Goal: Task Accomplishment & Management: Manage account settings

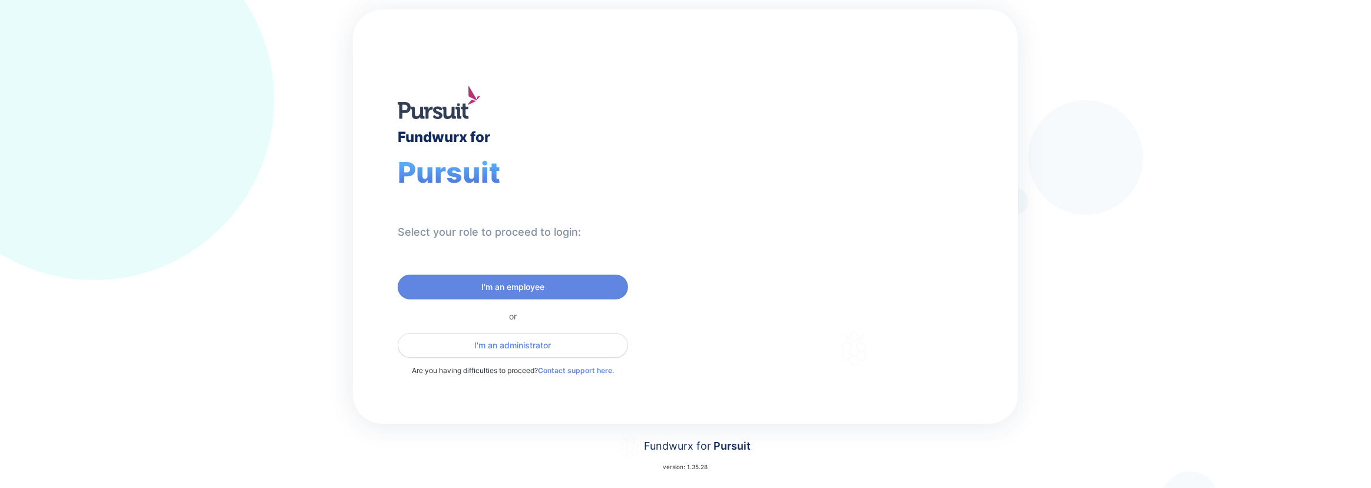
click at [495, 349] on span "I'm an administrator" at bounding box center [513, 345] width 77 height 12
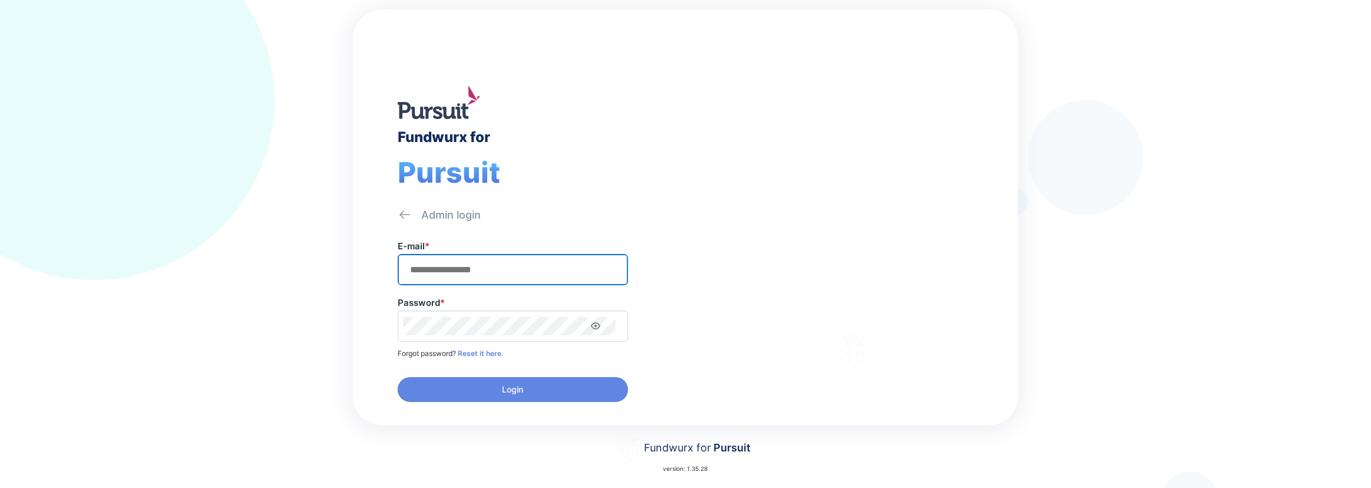
click at [433, 274] on input "text" at bounding box center [513, 269] width 220 height 18
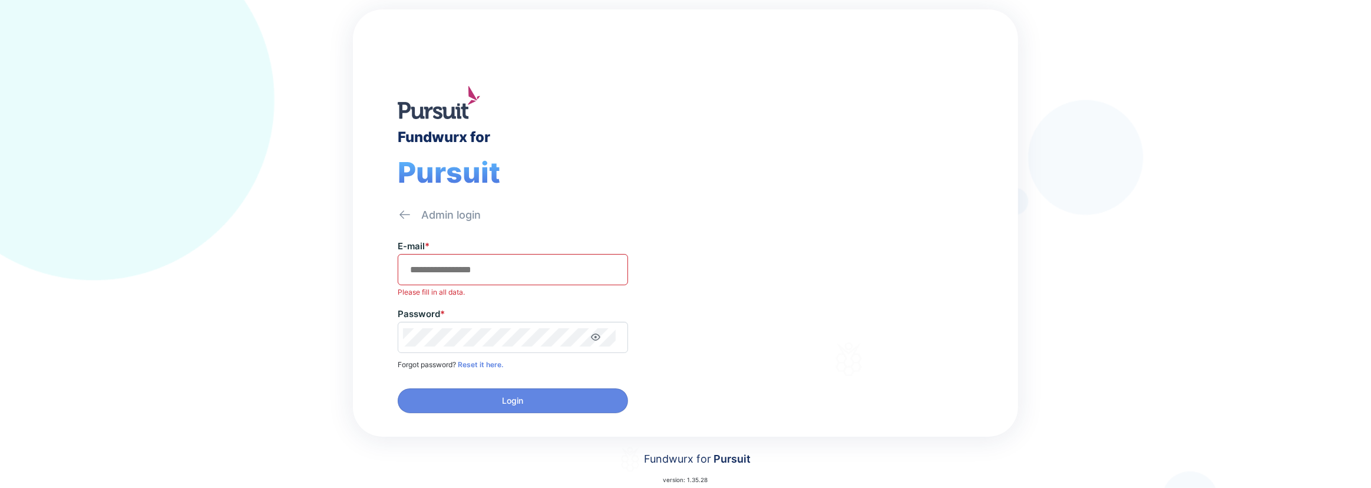
type input "**********"
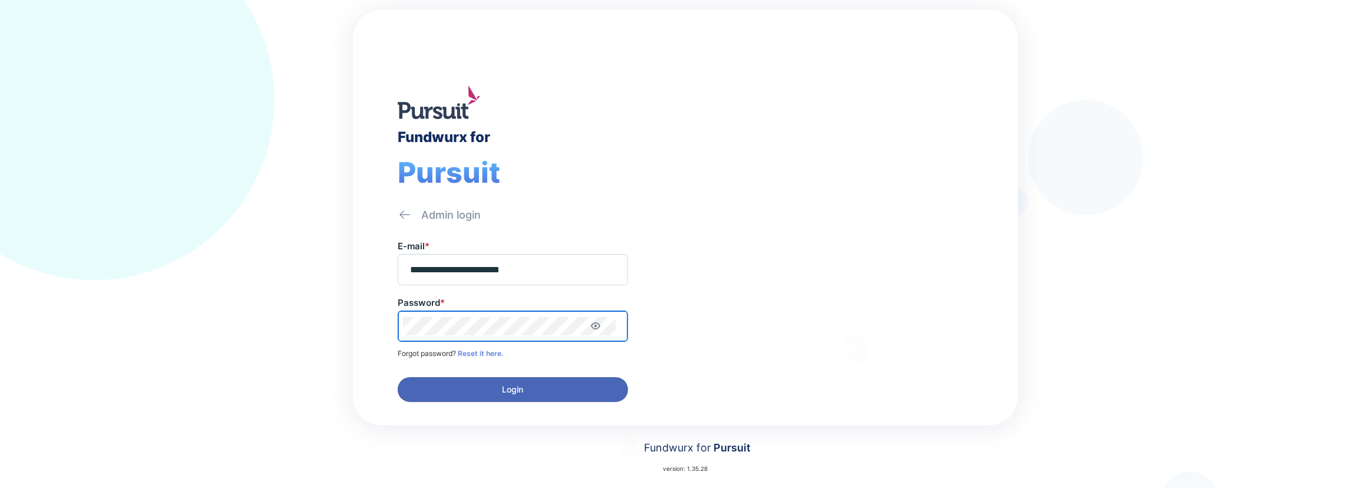
click at [528, 386] on span "Login" at bounding box center [512, 390] width 215 height 12
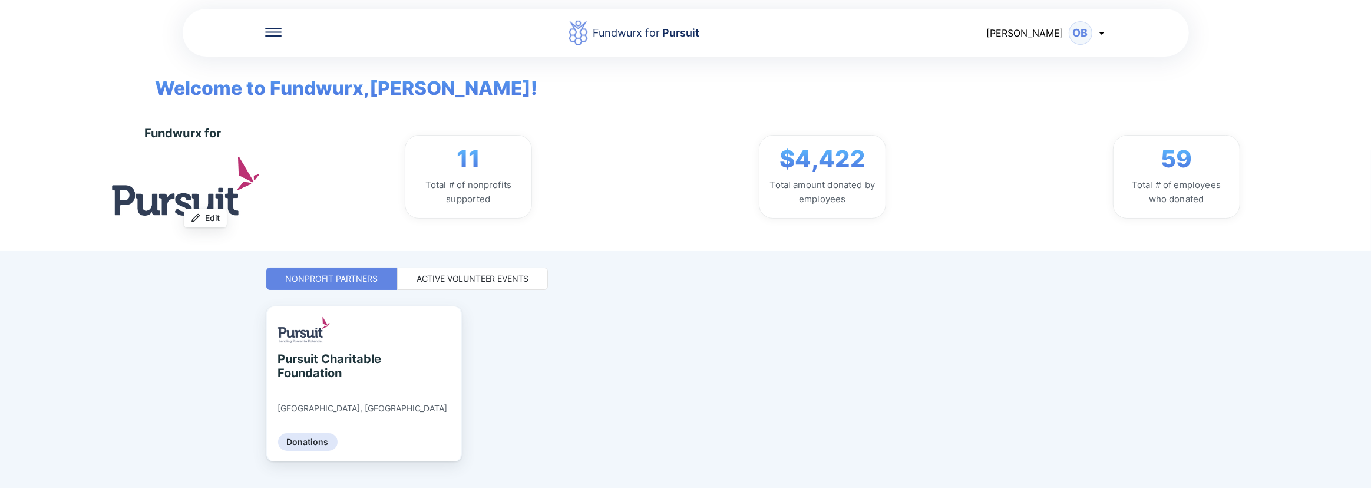
click at [265, 29] on icon at bounding box center [273, 32] width 16 height 9
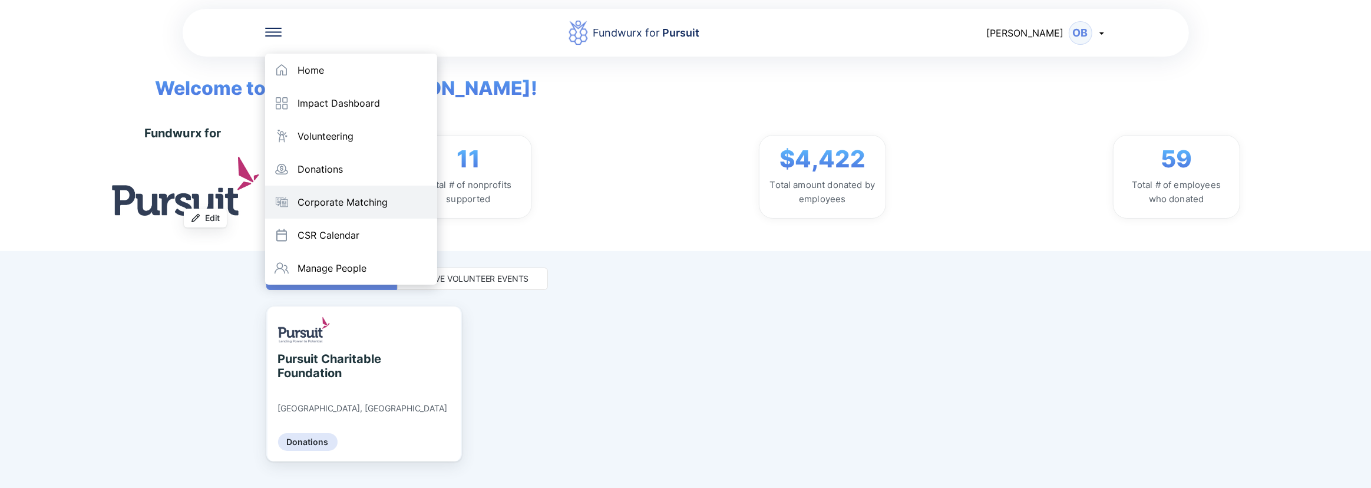
click at [364, 197] on div "Corporate Matching" at bounding box center [343, 202] width 90 height 12
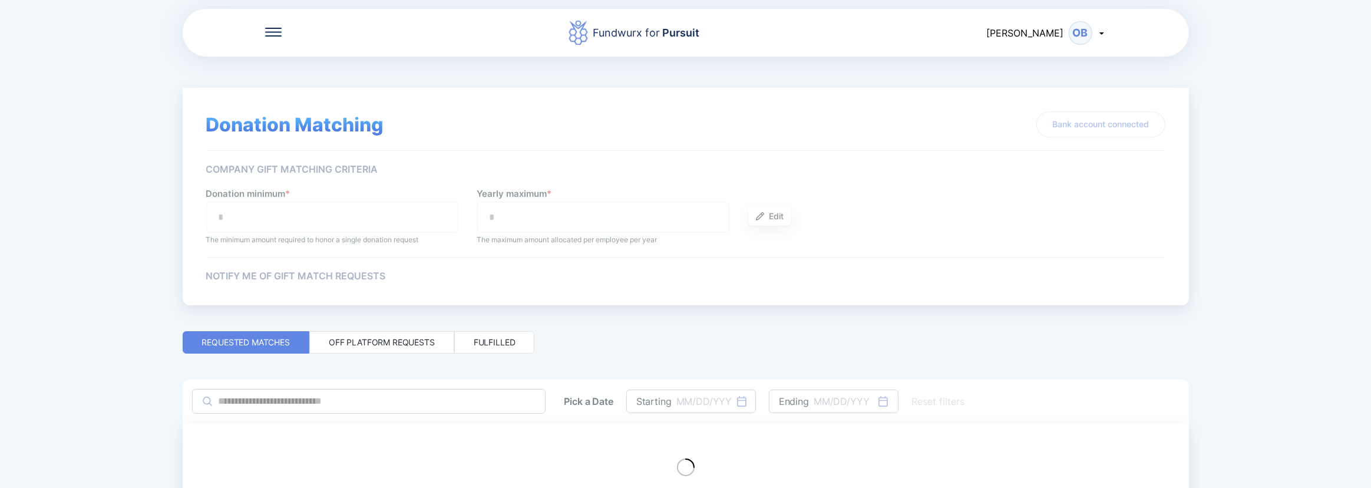
type input "**"
type input "***"
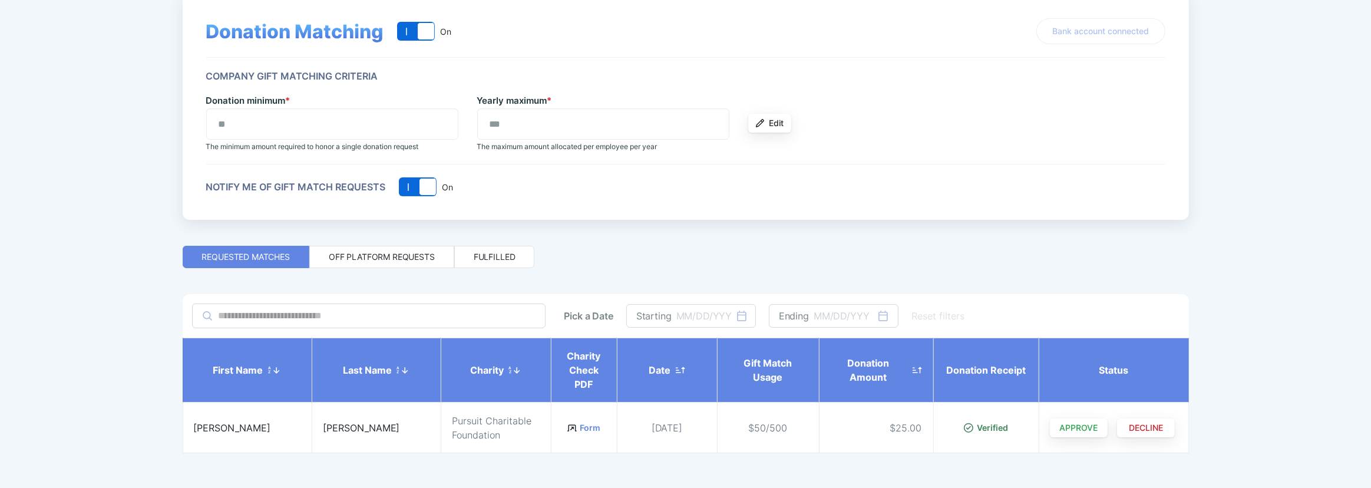
scroll to position [107, 0]
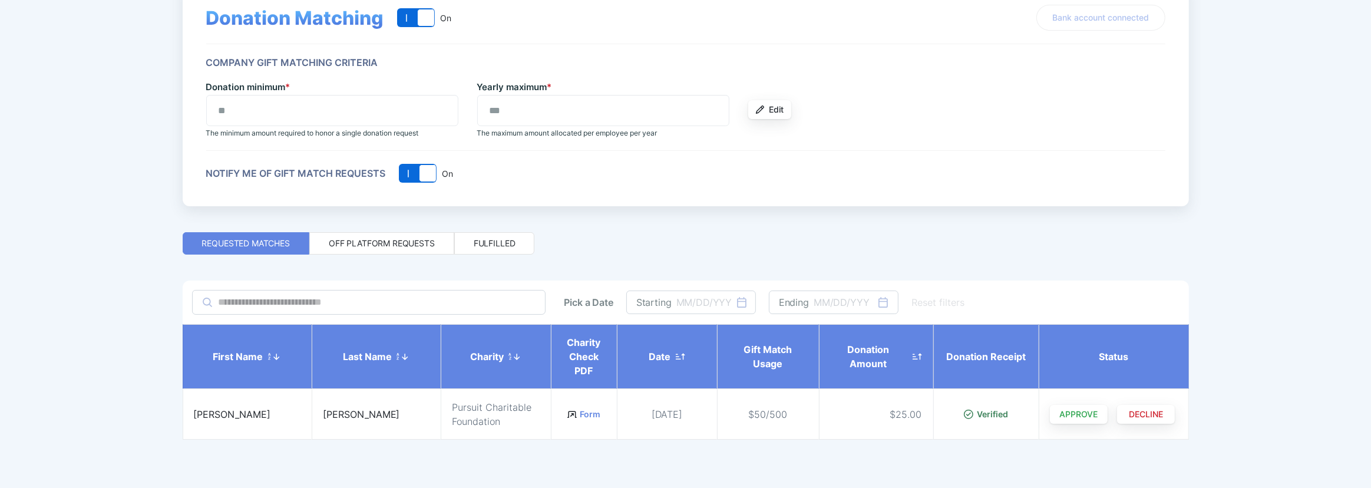
click at [405, 242] on div "Off platform requests" at bounding box center [382, 243] width 106 height 12
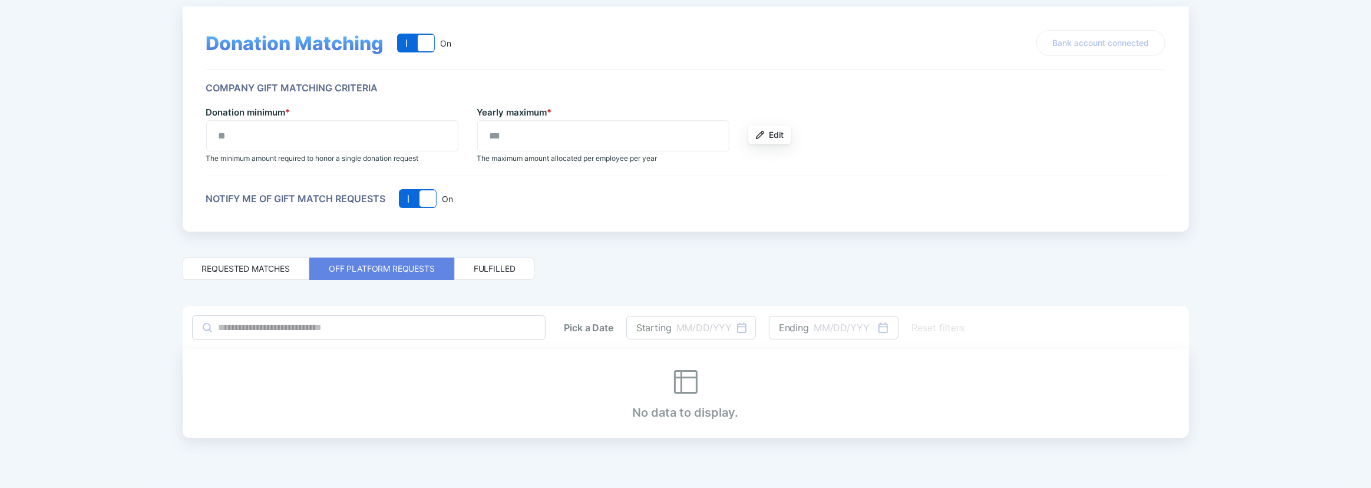
scroll to position [80, 0]
click at [491, 265] on div "Fulfilled" at bounding box center [495, 270] width 42 height 12
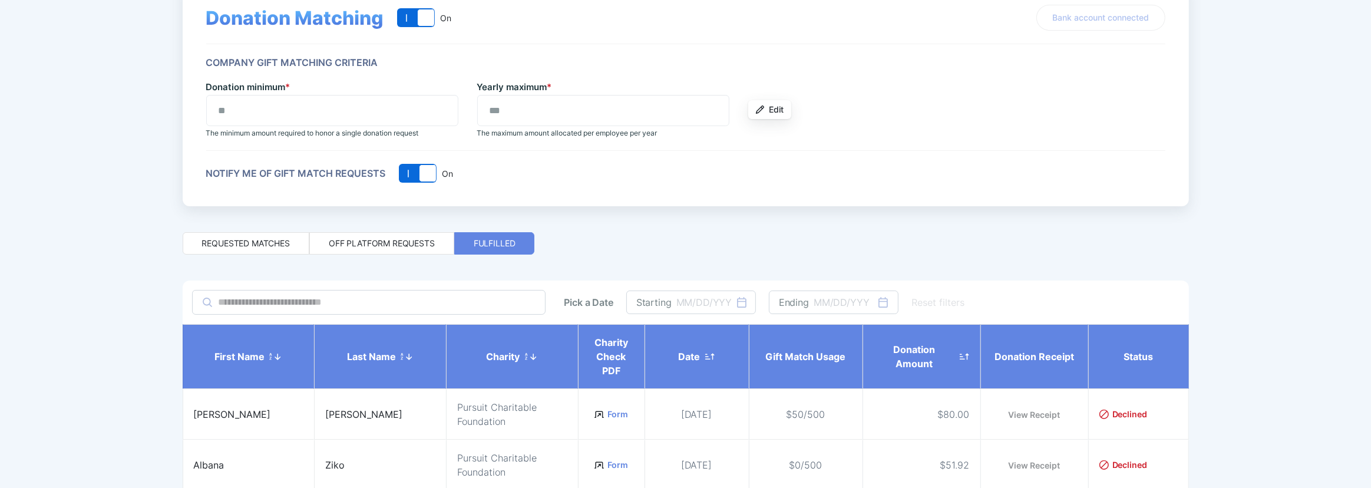
click at [236, 241] on div "Requested matches" at bounding box center [246, 243] width 88 height 12
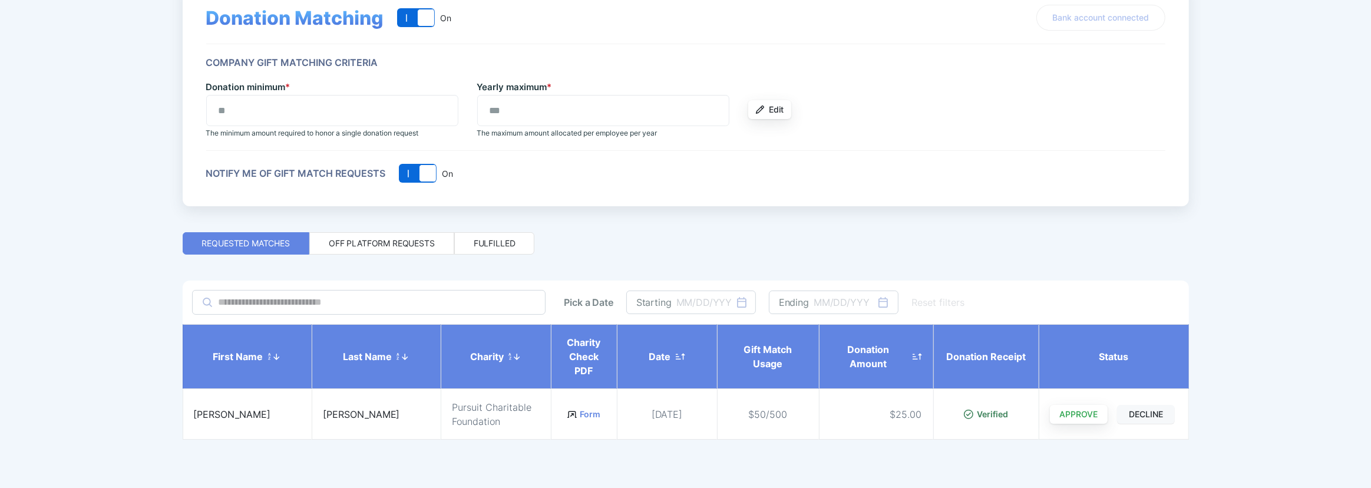
click at [1143, 409] on span "DECLINE" at bounding box center [1146, 414] width 34 height 12
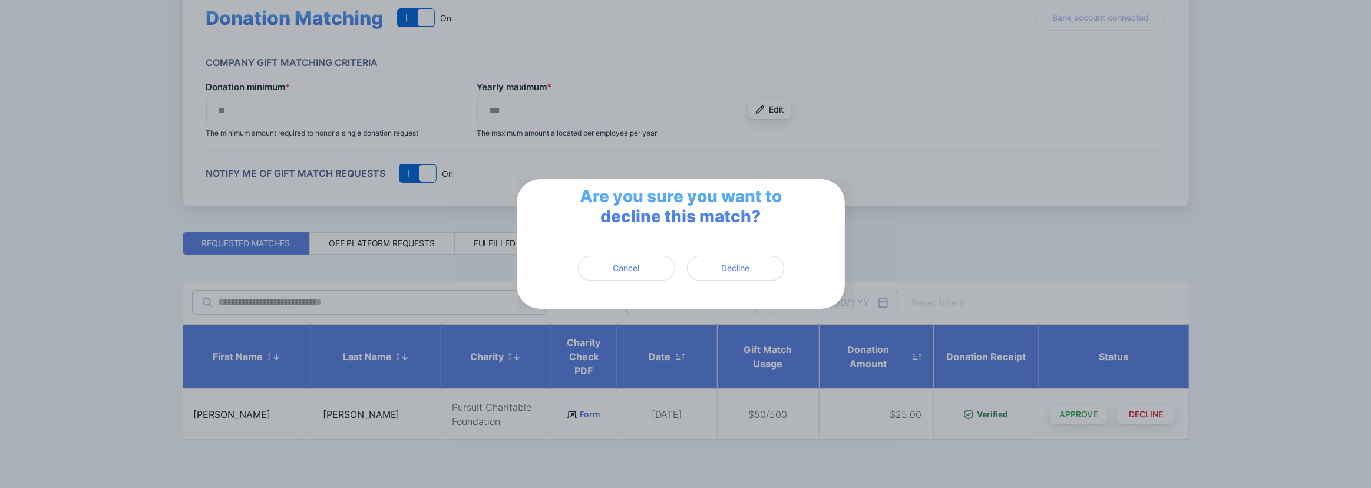
click at [728, 269] on span "Decline" at bounding box center [735, 268] width 28 height 12
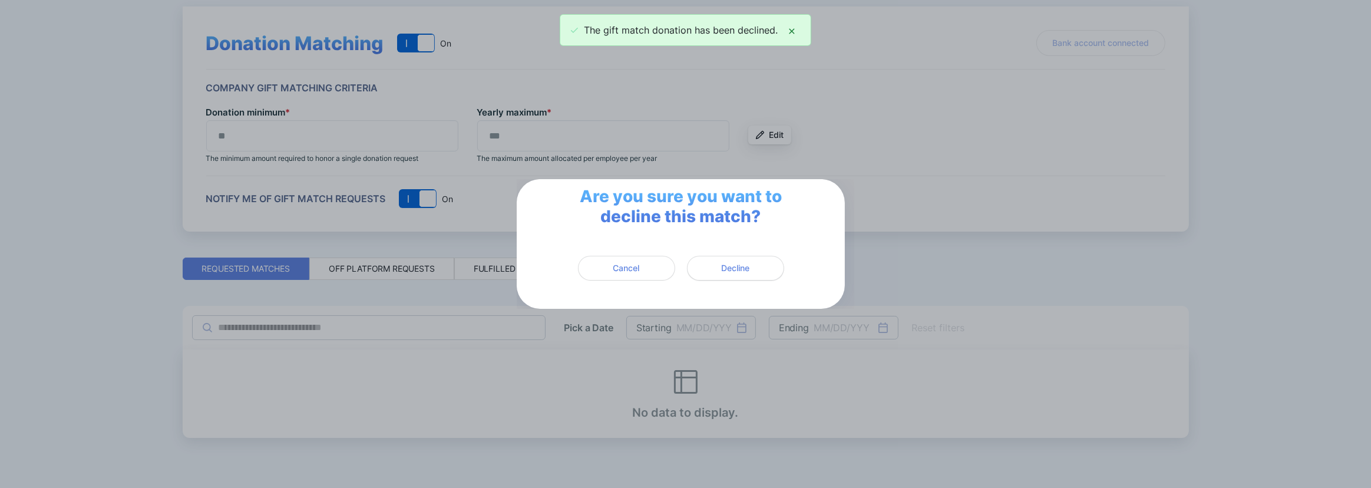
scroll to position [80, 0]
click at [926, 262] on div "Are you sure you want to decline this match? Cancel Decline" at bounding box center [685, 244] width 1371 height 488
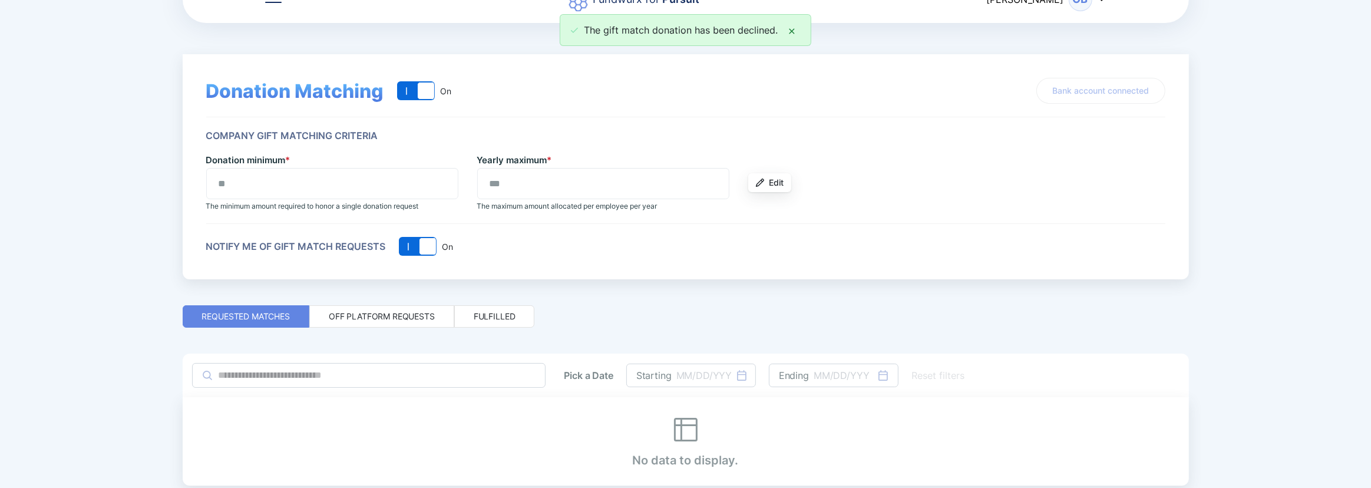
scroll to position [0, 0]
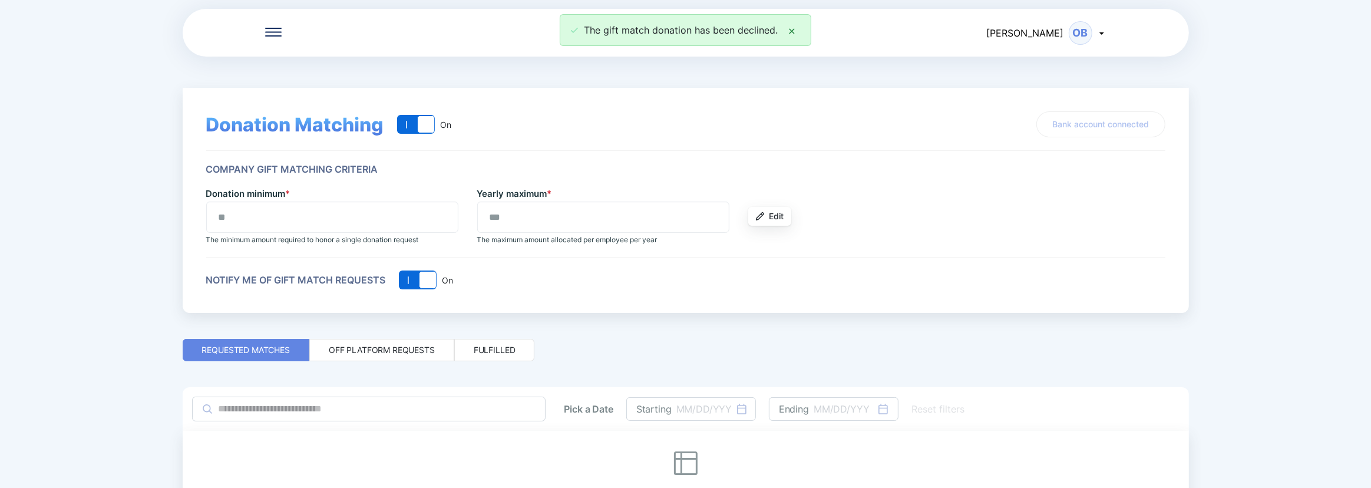
click at [274, 31] on div "The gift match donation has been declined." at bounding box center [685, 30] width 1371 height 32
click at [794, 29] on icon at bounding box center [791, 31] width 9 height 9
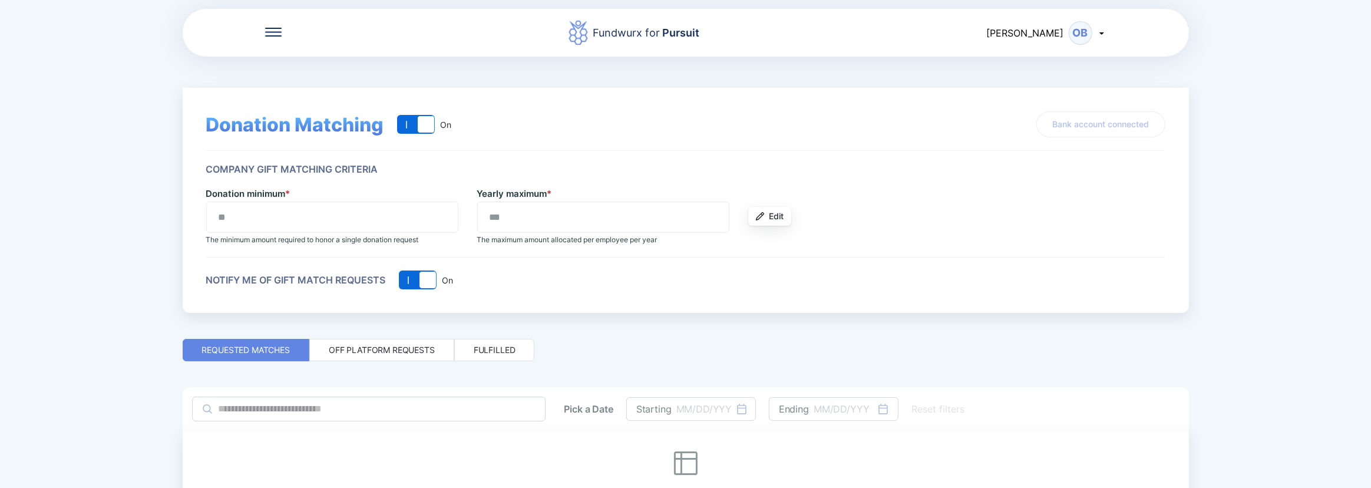
click at [277, 33] on icon at bounding box center [273, 32] width 16 height 9
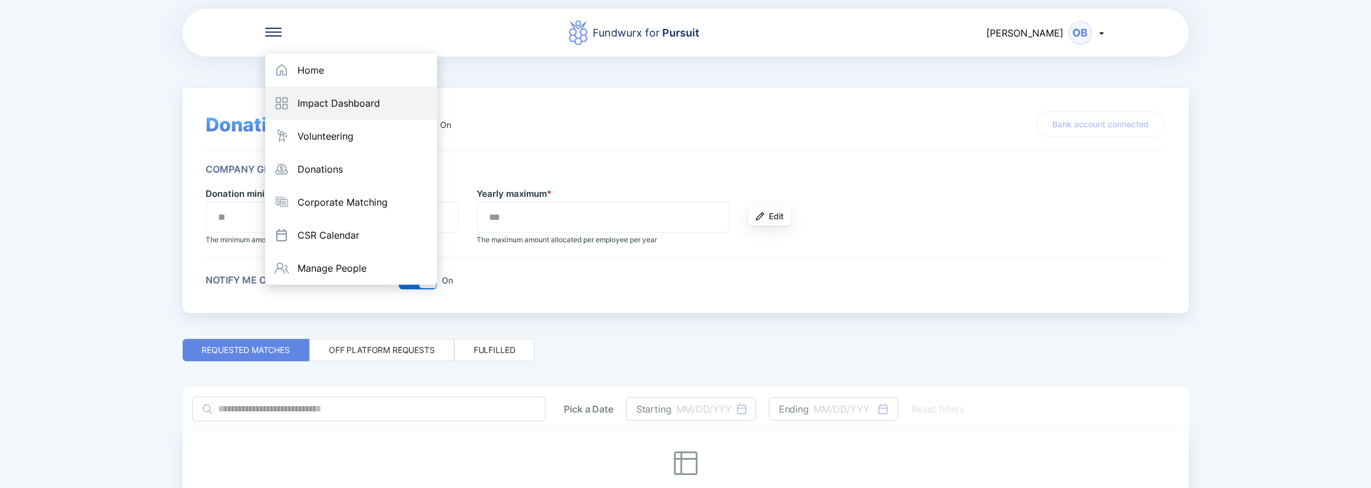
click at [319, 101] on div "Impact Dashboard" at bounding box center [339, 103] width 82 height 12
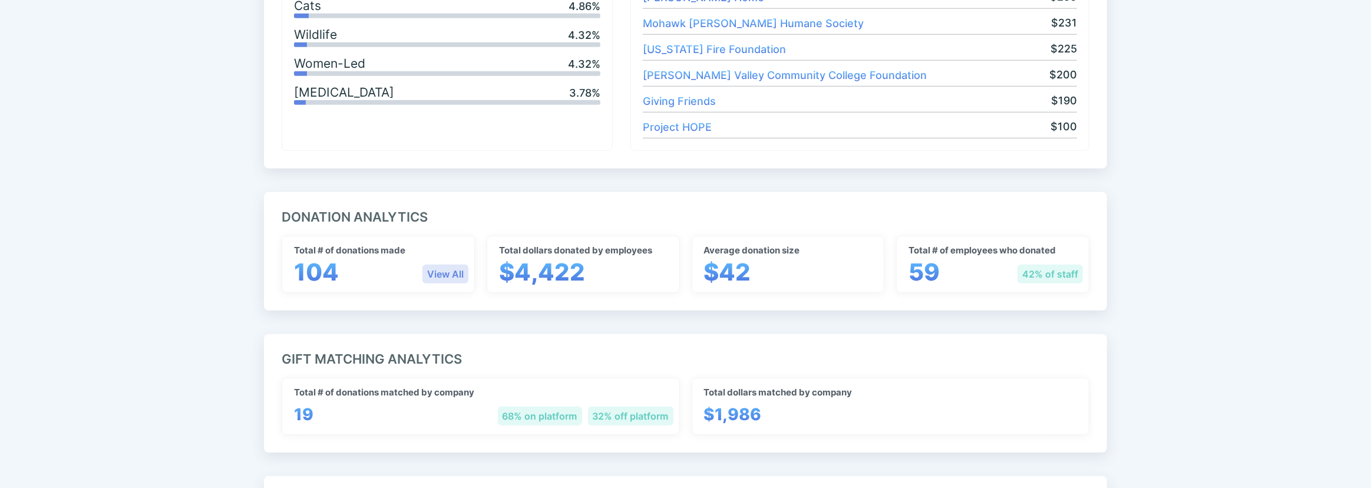
scroll to position [857, 0]
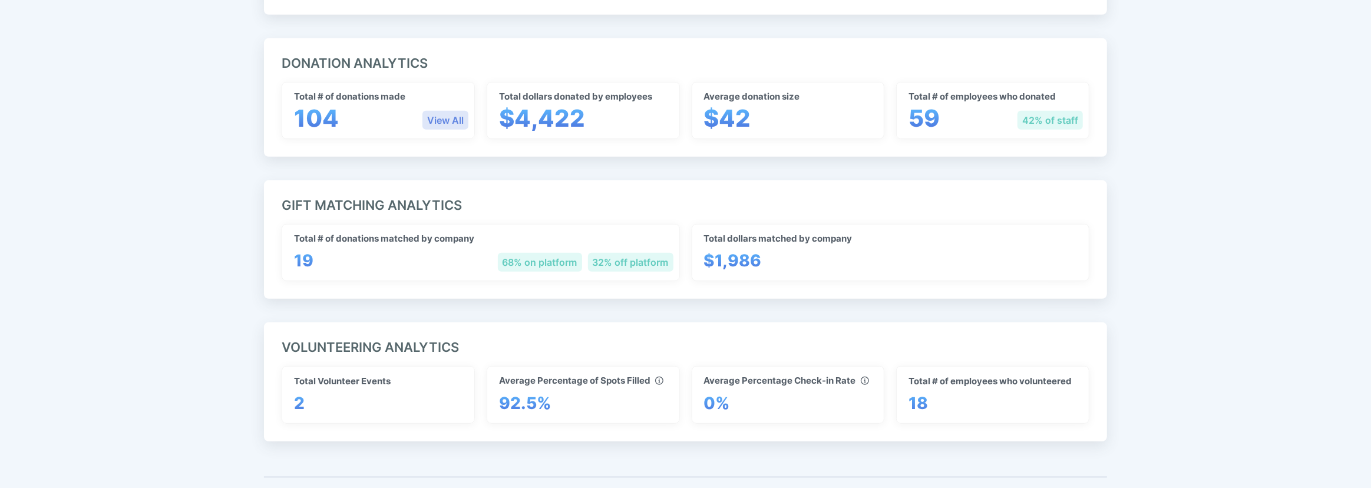
click at [438, 115] on div "View All" at bounding box center [445, 120] width 46 height 19
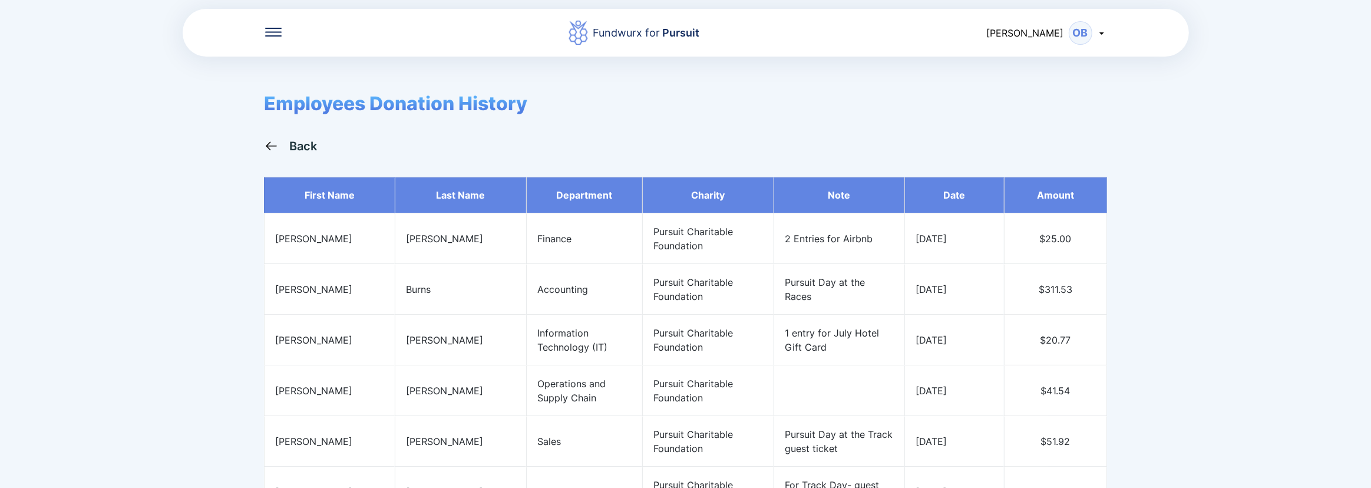
click at [276, 37] on div at bounding box center [273, 33] width 16 height 12
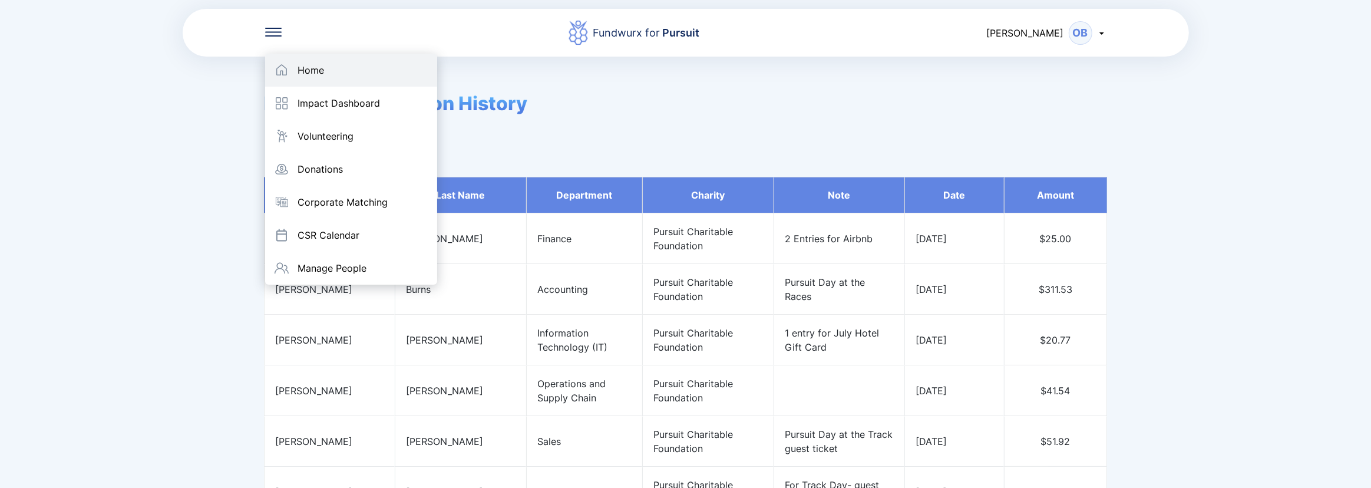
click at [312, 63] on div "Home" at bounding box center [351, 70] width 172 height 33
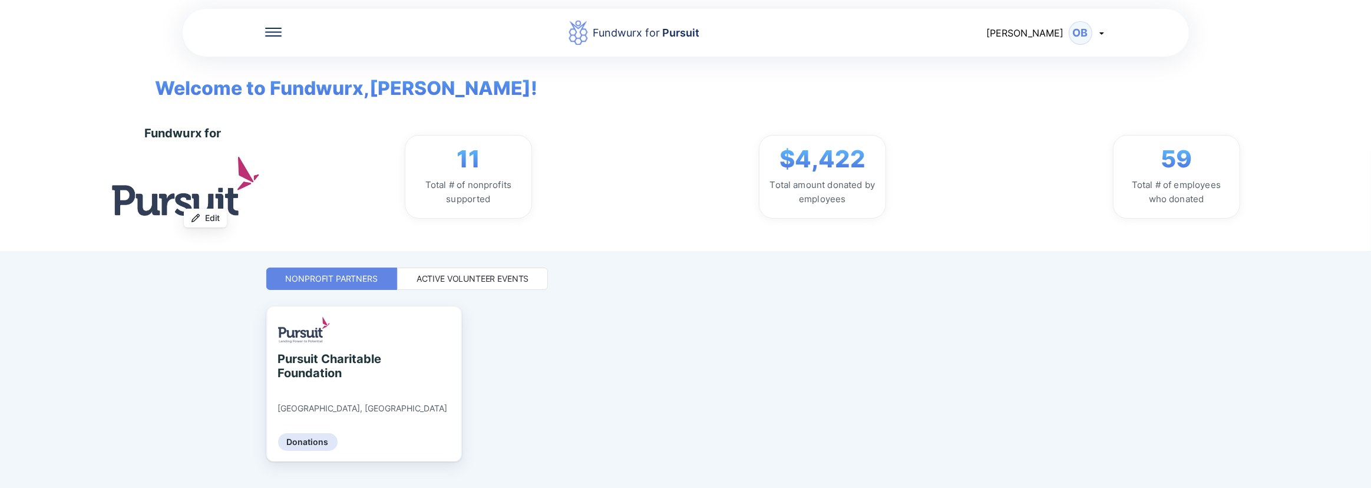
click at [1089, 32] on div "OB" at bounding box center [1081, 33] width 24 height 24
click at [1048, 95] on div "Log out" at bounding box center [1033, 94] width 35 height 12
